Goal: Find specific page/section: Find specific page/section

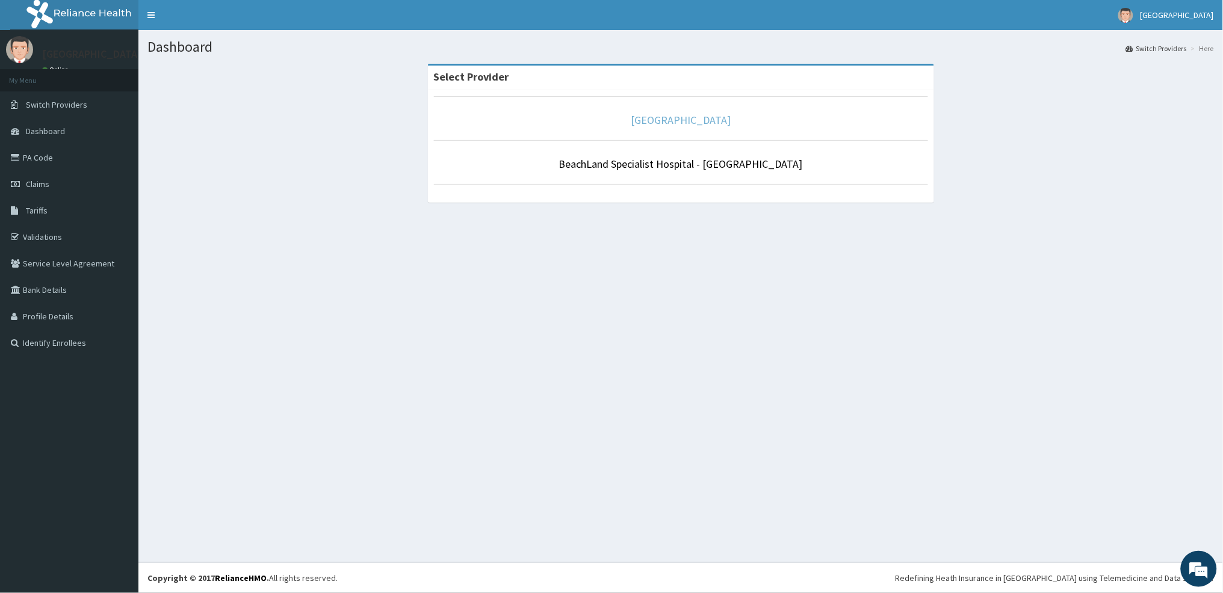
click at [684, 124] on link "[GEOGRAPHIC_DATA]" at bounding box center [681, 120] width 100 height 14
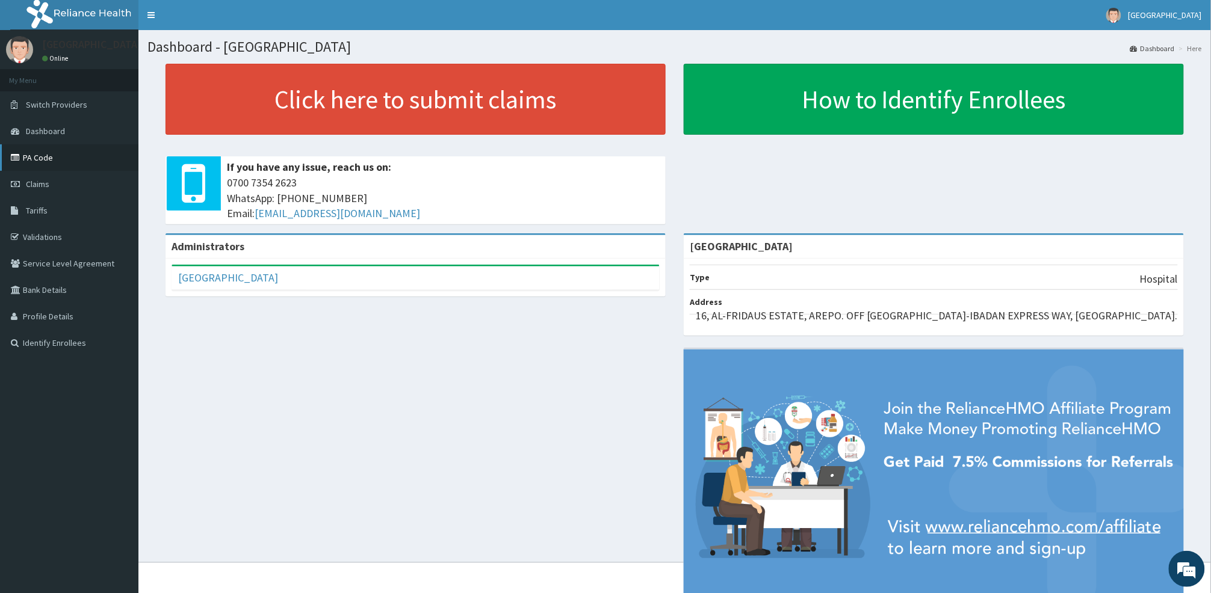
click at [20, 168] on link "PA Code" at bounding box center [69, 157] width 138 height 26
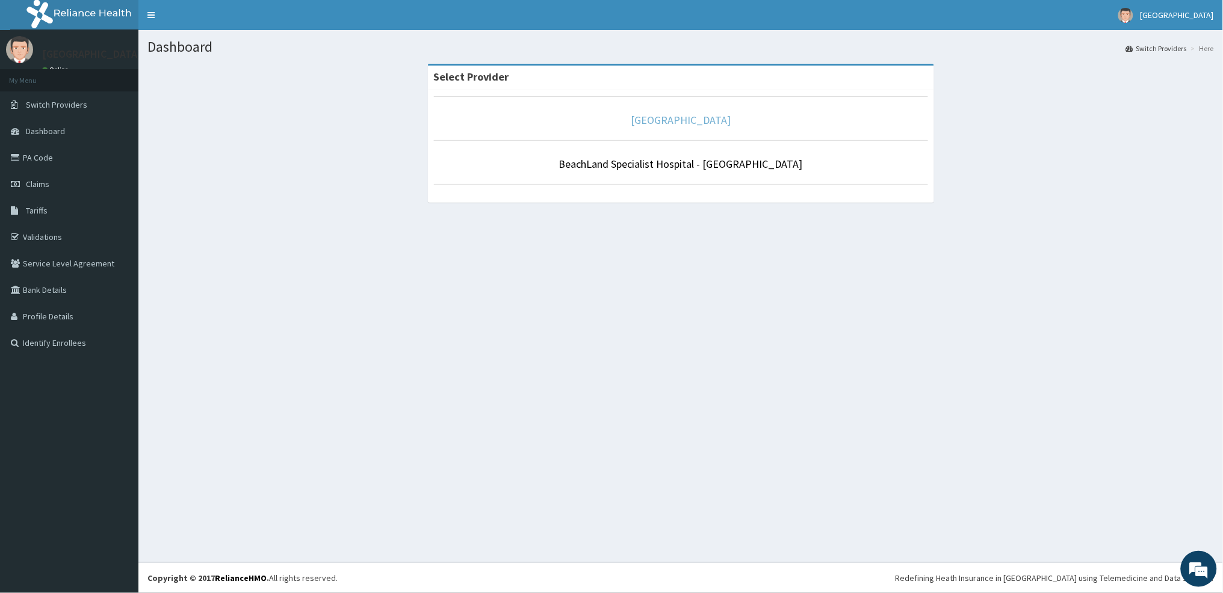
click at [728, 121] on link "[GEOGRAPHIC_DATA]" at bounding box center [681, 120] width 100 height 14
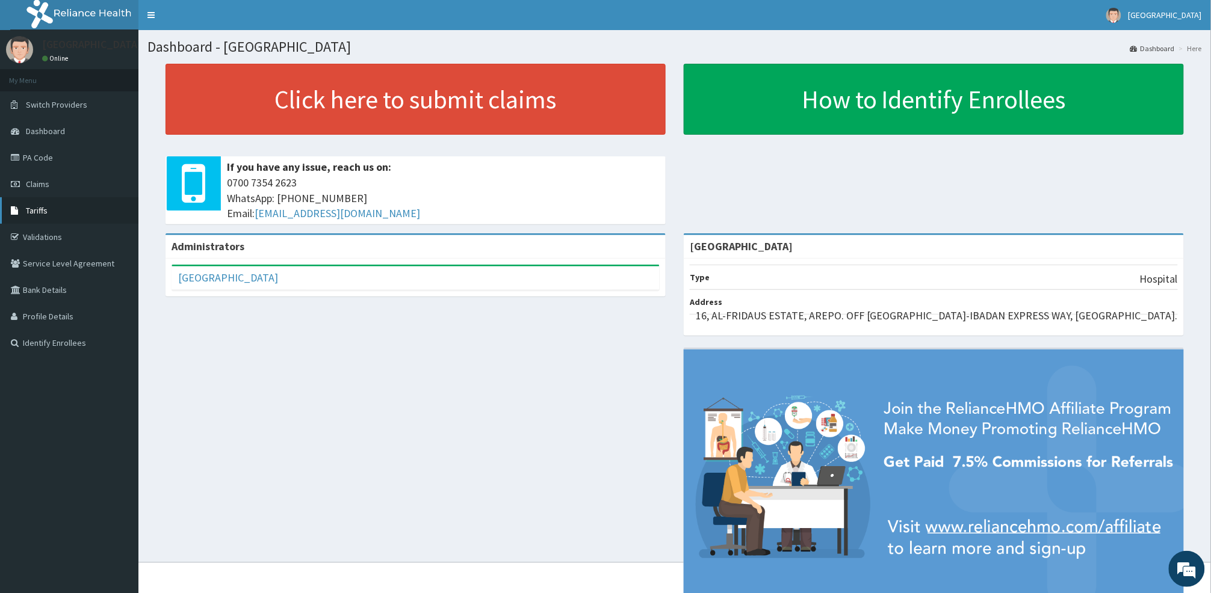
click at [31, 212] on span "Tariffs" at bounding box center [37, 210] width 22 height 11
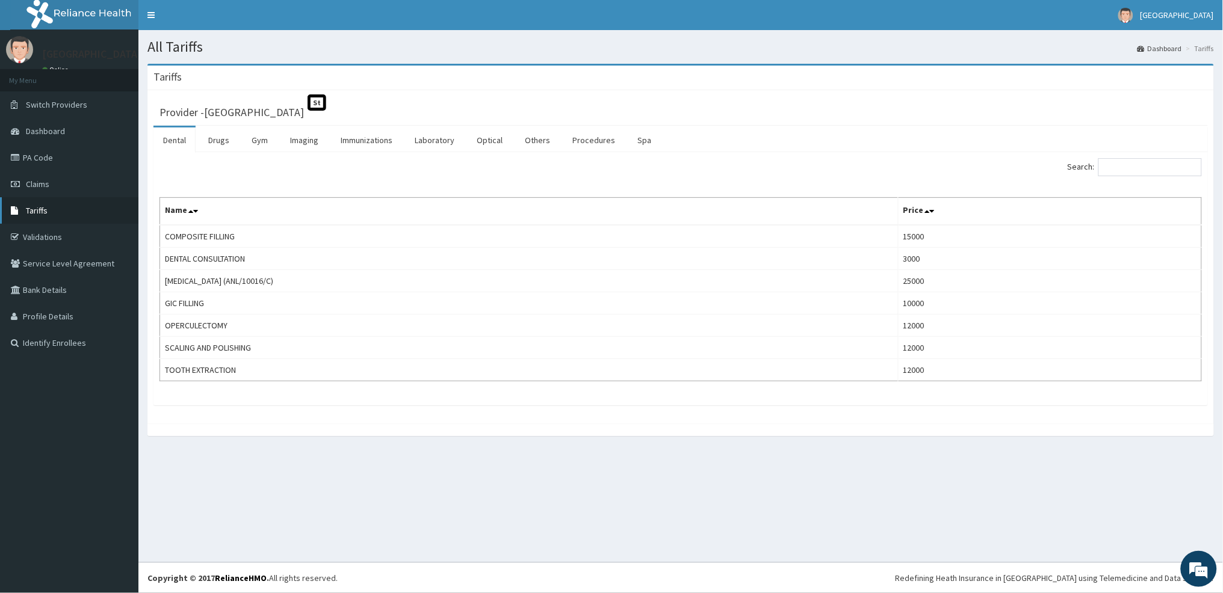
click at [45, 211] on span "Tariffs" at bounding box center [37, 210] width 22 height 11
click at [1133, 169] on input "Search:" at bounding box center [1150, 167] width 104 height 18
click at [431, 144] on link "Laboratory" at bounding box center [434, 140] width 59 height 25
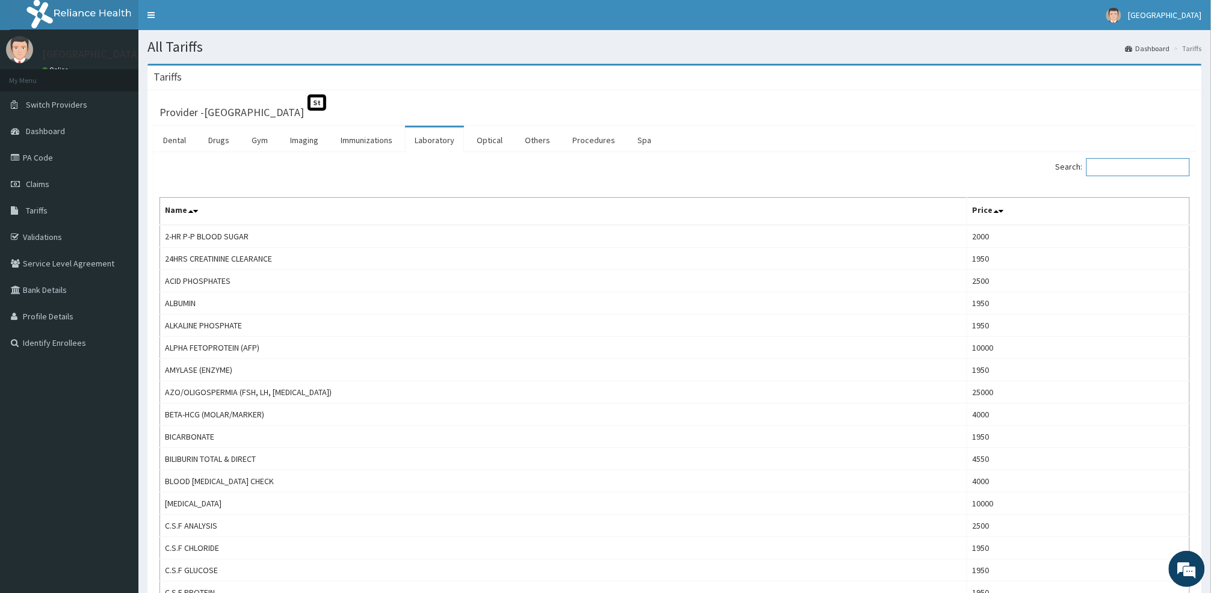
click at [1123, 174] on input "Search:" at bounding box center [1138, 167] width 104 height 18
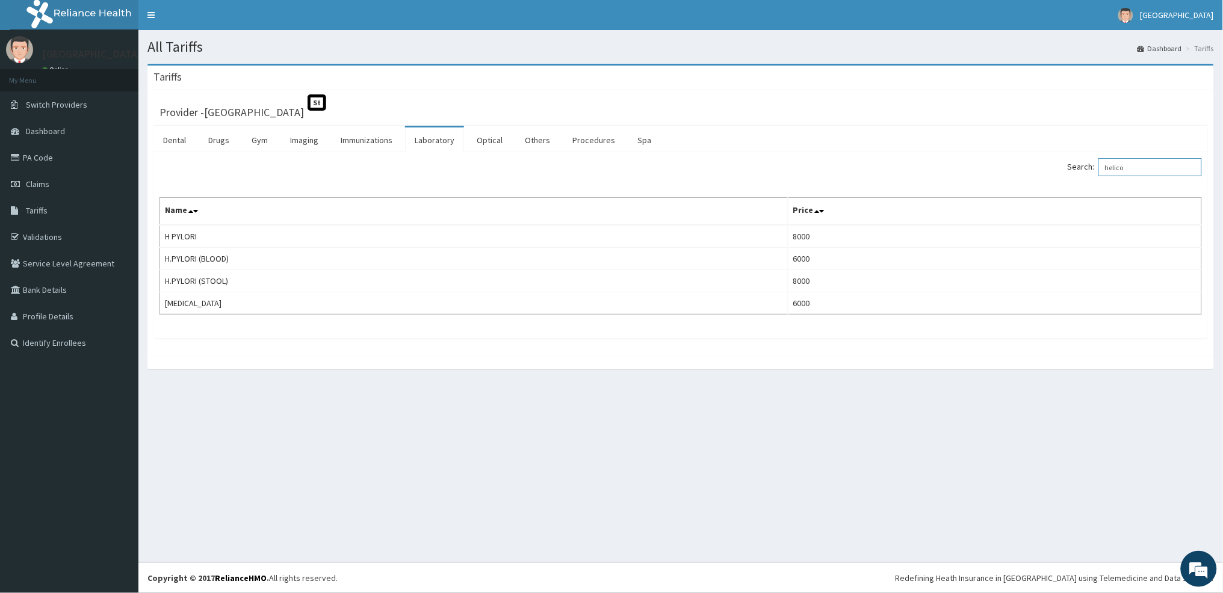
type input "helico"
click at [217, 141] on link "Drugs" at bounding box center [219, 140] width 40 height 25
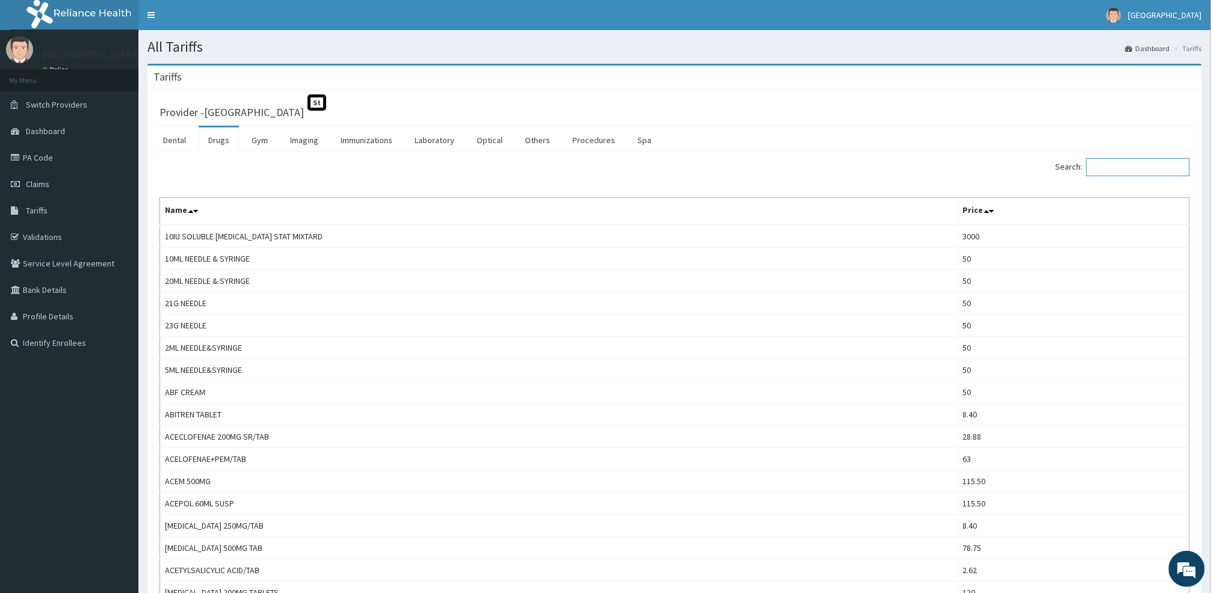
click at [1122, 167] on input "Search:" at bounding box center [1138, 167] width 104 height 18
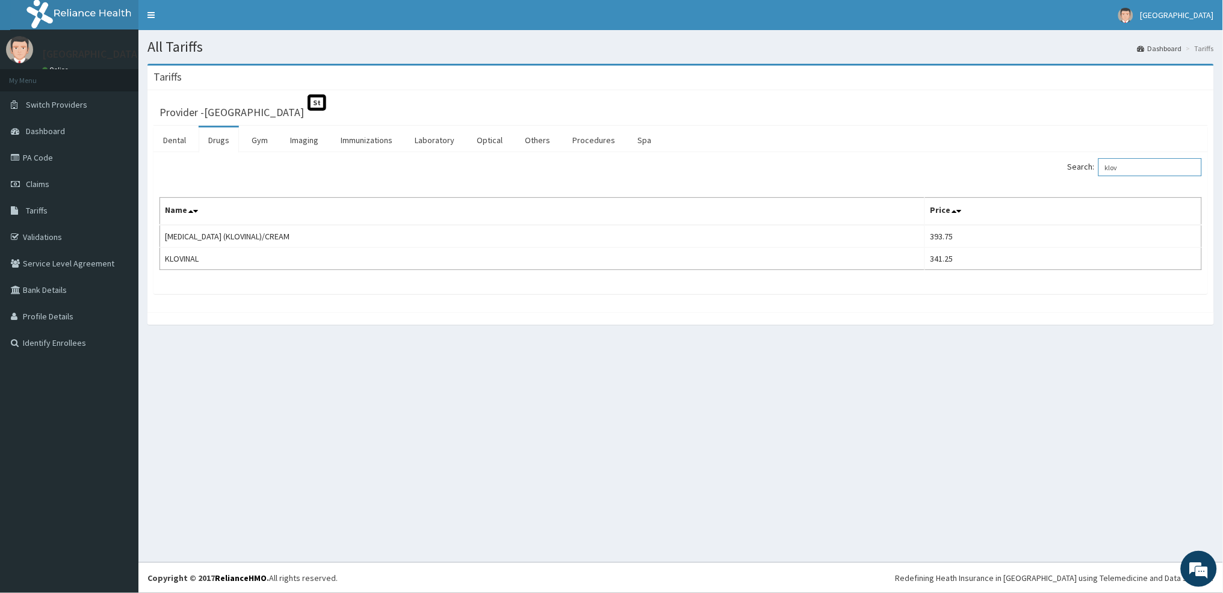
type input "klov"
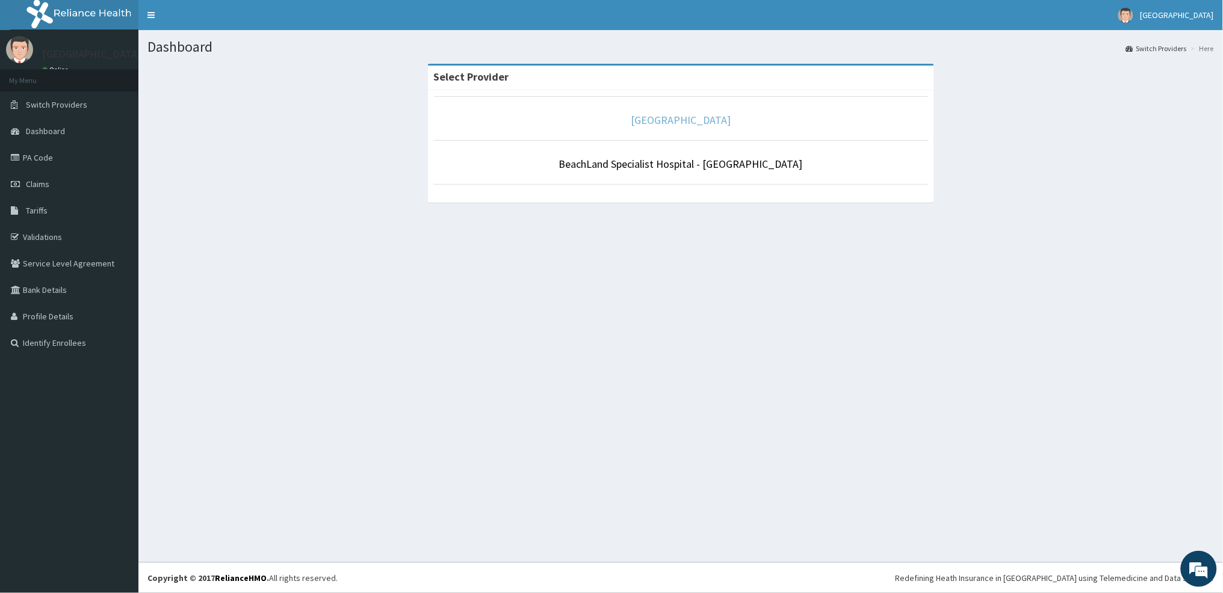
click at [704, 115] on link "[GEOGRAPHIC_DATA]" at bounding box center [681, 120] width 100 height 14
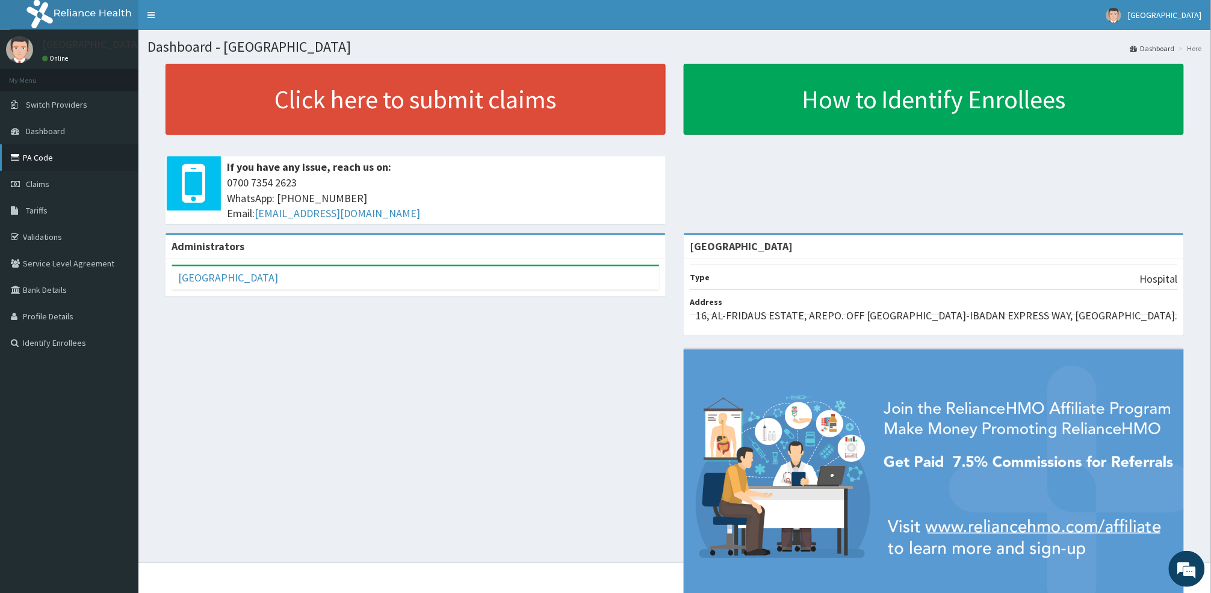
click at [37, 161] on link "PA Code" at bounding box center [69, 157] width 138 height 26
